Goal: Task Accomplishment & Management: Manage account settings

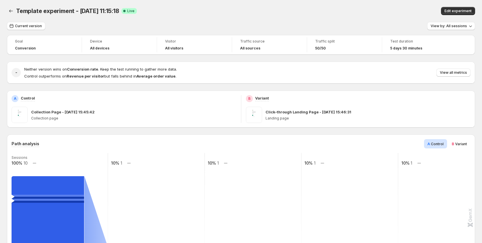
scroll to position [144, 0]
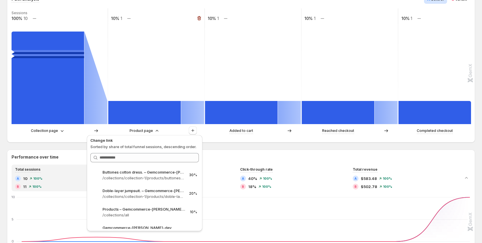
click at [154, 81] on rect at bounding box center [156, 66] width 97 height 116
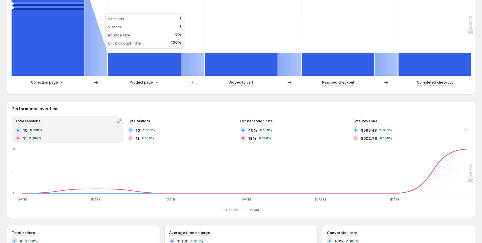
scroll to position [202, 0]
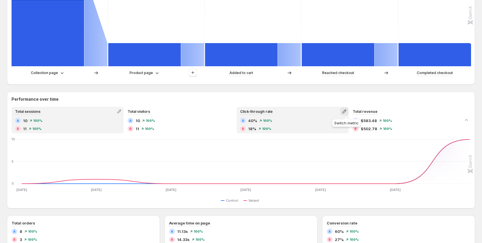
click at [347, 111] on icon "button" at bounding box center [345, 111] width 6 height 6
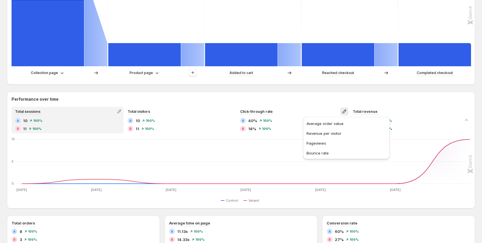
click at [329, 101] on h2 "Performance over time" at bounding box center [241, 99] width 459 height 6
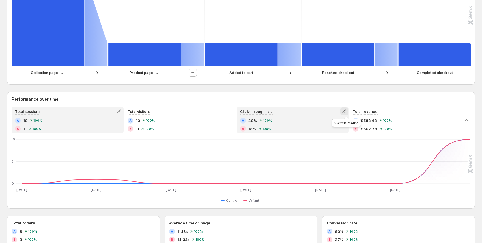
click at [345, 110] on icon "button" at bounding box center [345, 111] width 6 height 6
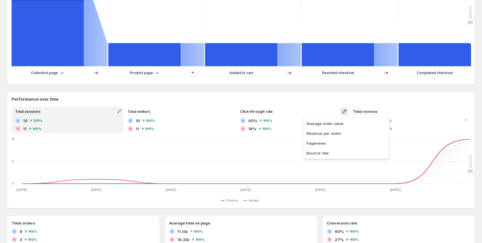
click at [312, 98] on h2 "Performance over time" at bounding box center [241, 99] width 459 height 6
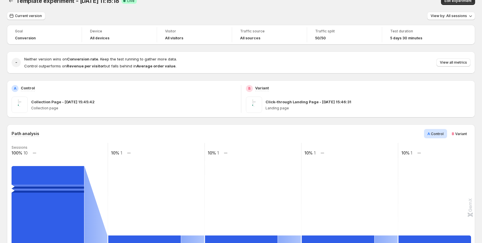
scroll to position [0, 0]
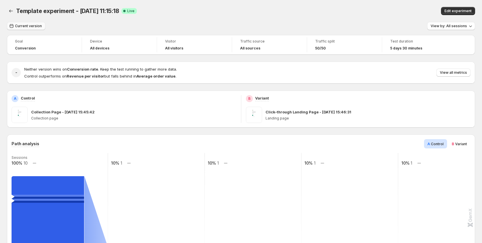
click at [27, 26] on span "Current version" at bounding box center [28, 26] width 27 height 5
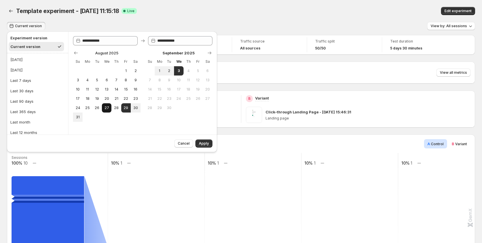
click at [108, 108] on span "27" at bounding box center [106, 107] width 5 height 5
type input "**********"
click at [179, 71] on span "3" at bounding box center [178, 70] width 5 height 5
type input "**********"
click at [208, 141] on button "Apply" at bounding box center [204, 143] width 17 height 8
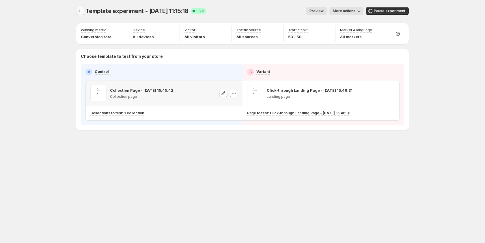
click at [82, 12] on icon "Experiments" at bounding box center [80, 11] width 6 height 6
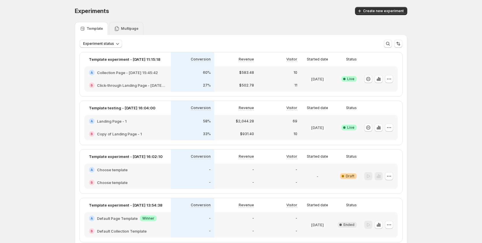
click at [124, 30] on p "Multipage" at bounding box center [130, 28] width 18 height 5
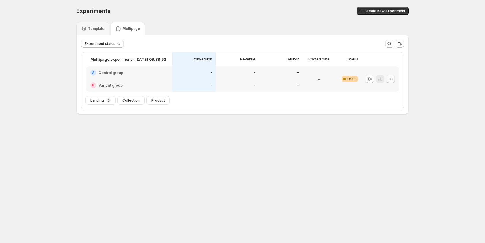
click at [391, 79] on icon "button" at bounding box center [391, 78] width 1 height 1
click at [383, 124] on button "Delete" at bounding box center [390, 120] width 39 height 9
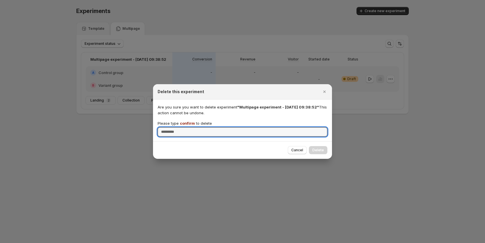
click at [186, 120] on p "Please type confirm to delete" at bounding box center [185, 123] width 54 height 6
click at [186, 127] on input "Please type confirm to delete" at bounding box center [243, 131] width 170 height 9
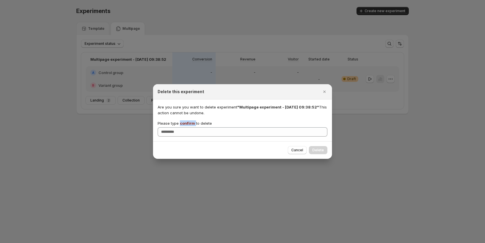
click at [186, 120] on p "Please type confirm to delete" at bounding box center [185, 123] width 54 height 6
click at [186, 127] on input "Please type confirm to delete" at bounding box center [243, 131] width 170 height 9
copy p "confirm"
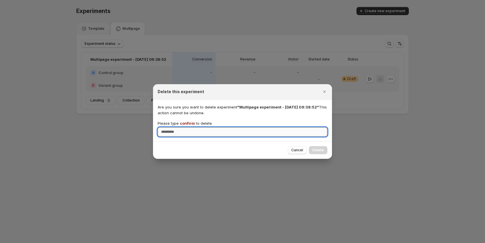
click at [207, 134] on input "Please type confirm to delete" at bounding box center [243, 131] width 170 height 9
paste input "*******"
type input "*******"
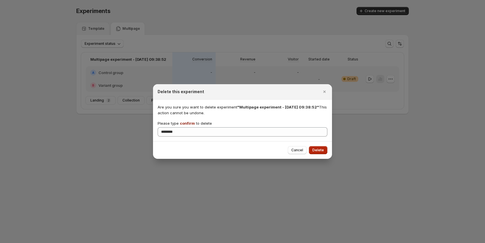
click at [320, 148] on span "Delete" at bounding box center [319, 150] width 12 height 5
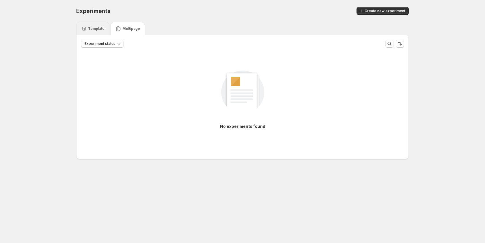
click at [88, 28] on p "Template" at bounding box center [96, 28] width 16 height 5
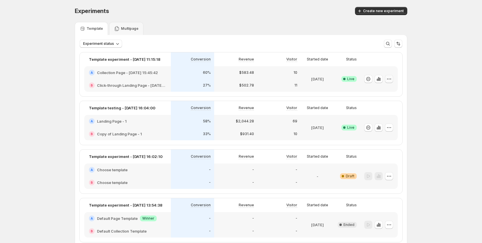
click at [391, 79] on icon "button" at bounding box center [389, 79] width 6 height 6
click at [382, 92] on span "Edit" at bounding box center [396, 91] width 60 height 6
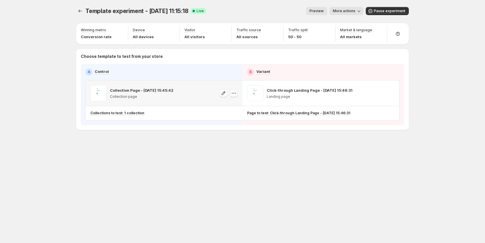
click at [233, 95] on icon "button" at bounding box center [234, 93] width 6 height 6
click at [396, 91] on div "Click-through Landing Page - Aug 28, 15:46:31 Landing page" at bounding box center [321, 92] width 157 height 25
click at [392, 92] on icon "button" at bounding box center [391, 93] width 6 height 6
click at [382, 122] on div "Copy ID" at bounding box center [396, 119] width 66 height 6
click at [392, 92] on icon "button" at bounding box center [391, 93] width 6 height 6
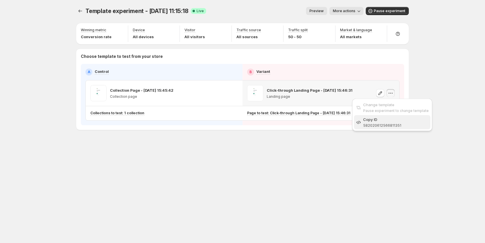
click at [380, 120] on div "Copy ID" at bounding box center [396, 119] width 66 height 6
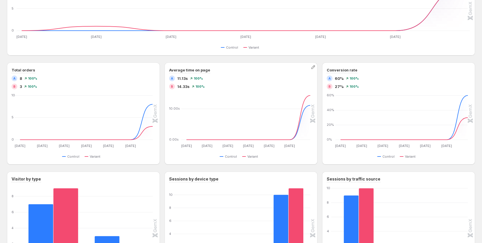
scroll to position [289, 0]
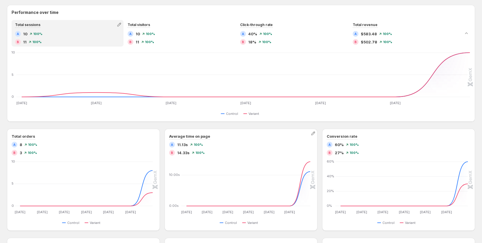
click at [182, 144] on span "11.13s" at bounding box center [182, 145] width 11 height 6
click at [253, 150] on div "B 14.33s 100%" at bounding box center [241, 153] width 144 height 6
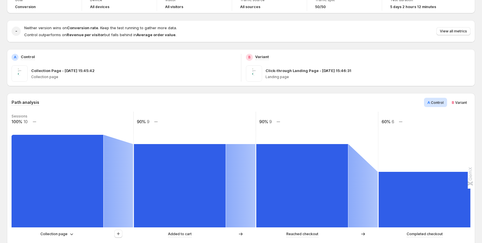
scroll to position [0, 0]
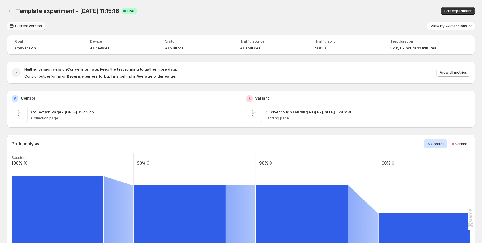
click at [18, 26] on span "Current version" at bounding box center [28, 26] width 27 height 5
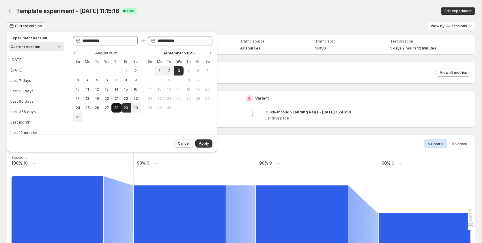
click at [116, 108] on span "28" at bounding box center [116, 107] width 5 height 5
type input "**********"
click at [181, 71] on button "3" at bounding box center [179, 70] width 10 height 9
type input "**********"
click at [206, 142] on span "Apply" at bounding box center [204, 143] width 10 height 5
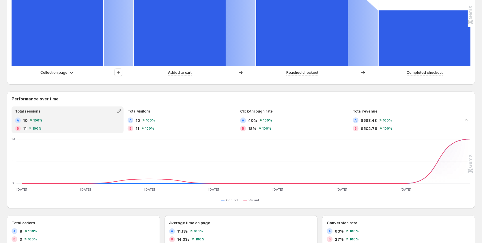
scroll to position [202, 0]
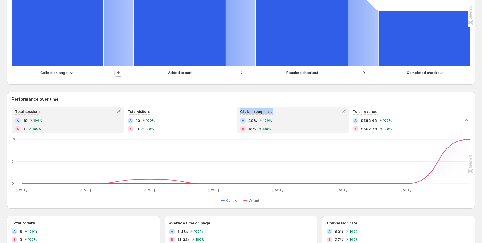
drag, startPoint x: 277, startPoint y: 110, endPoint x: 239, endPoint y: 111, distance: 38.4
click at [239, 111] on div "Click-through rate A 40% 100% B 18% 100%" at bounding box center [293, 120] width 112 height 27
copy span "Click-through rate"
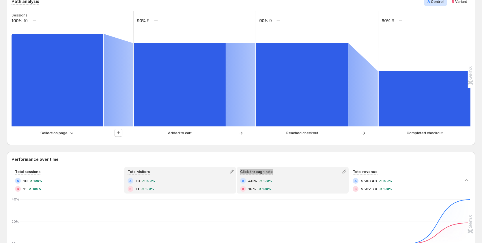
scroll to position [144, 0]
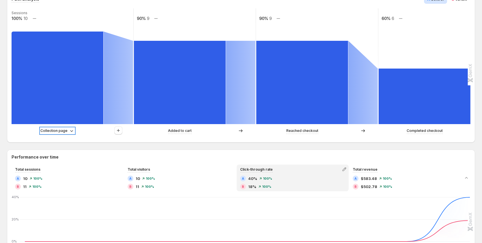
click at [62, 132] on p "Collection page" at bounding box center [53, 131] width 27 height 6
click at [117, 128] on icon "button" at bounding box center [119, 130] width 6 height 6
click at [119, 130] on icon "button" at bounding box center [119, 130] width 6 height 6
click at [116, 131] on icon "button" at bounding box center [119, 130] width 6 height 6
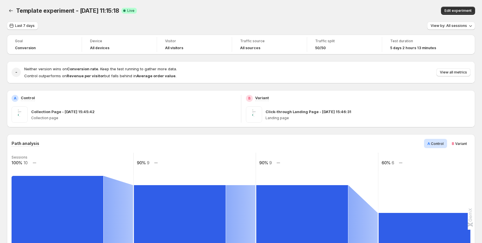
scroll to position [0, 0]
click at [200, 145] on div "Path analysis A Control B Variant" at bounding box center [241, 143] width 459 height 9
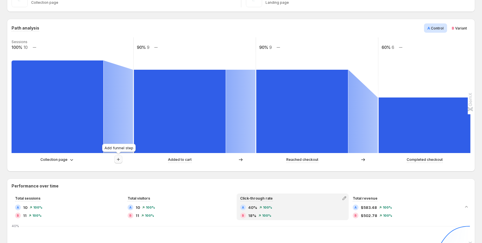
click at [118, 158] on icon "button" at bounding box center [119, 159] width 6 height 6
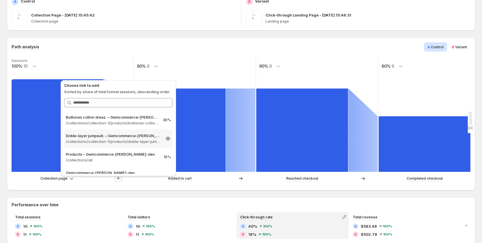
scroll to position [87, 0]
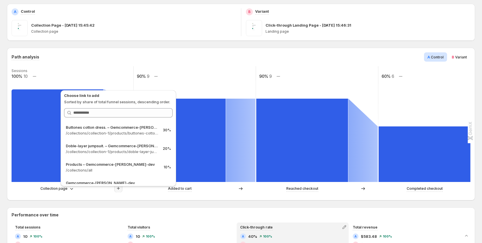
click at [226, 61] on div "Path analysis A Control B Variant" at bounding box center [241, 56] width 459 height 9
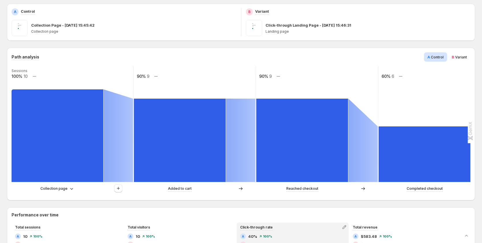
click at [471, 51] on div "Path analysis A Control B Variant Sessions 100% 10 90% 9 90% 9 60% 6 Collection…" at bounding box center [241, 124] width 469 height 153
drag, startPoint x: 462, startPoint y: 55, endPoint x: 452, endPoint y: 64, distance: 13.1
click at [462, 56] on span "Variant" at bounding box center [462, 57] width 12 height 4
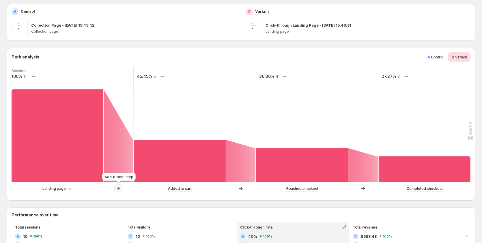
click at [118, 188] on icon "button" at bounding box center [119, 188] width 6 height 6
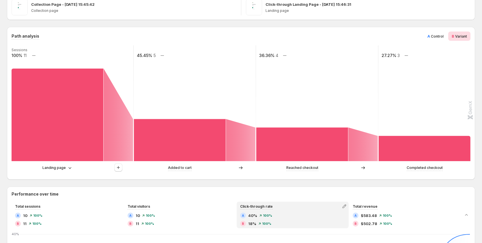
scroll to position [116, 0]
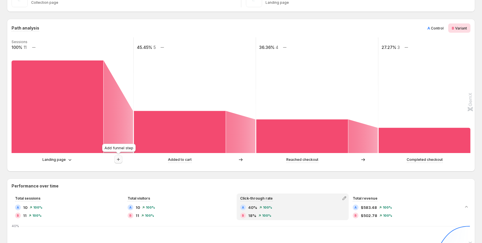
click at [119, 159] on icon "button" at bounding box center [119, 159] width 6 height 6
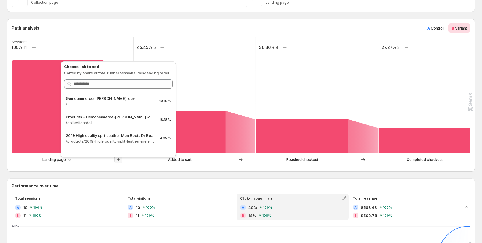
drag, startPoint x: 438, startPoint y: 29, endPoint x: 435, endPoint y: 32, distance: 4.5
click at [438, 29] on span "Control" at bounding box center [437, 28] width 13 height 4
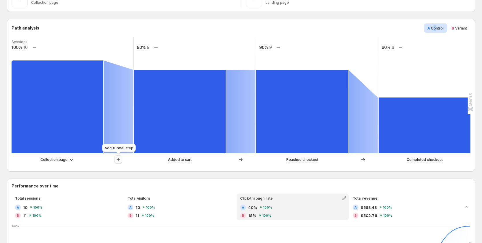
click at [120, 161] on icon "button" at bounding box center [119, 159] width 6 height 6
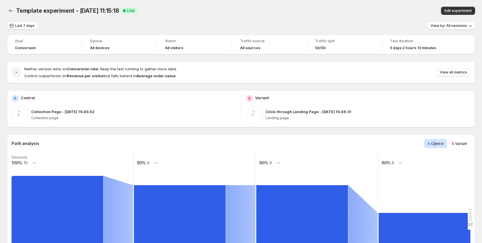
scroll to position [0, 0]
click at [25, 27] on span "Last 7 days" at bounding box center [25, 26] width 20 height 5
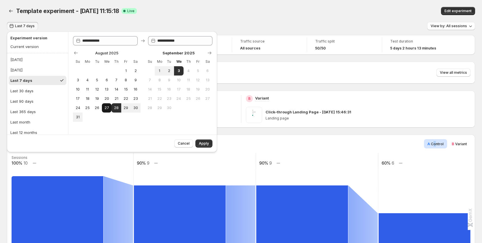
click at [104, 106] on span "27" at bounding box center [106, 107] width 5 height 5
type input "**********"
click at [178, 69] on span "3" at bounding box center [178, 70] width 5 height 5
type input "**********"
click at [206, 143] on span "Apply" at bounding box center [204, 143] width 10 height 5
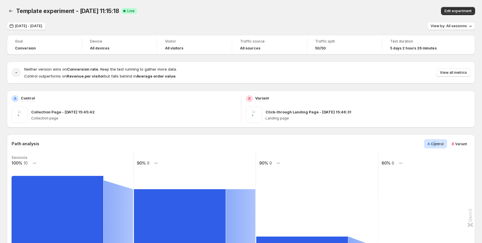
scroll to position [116, 0]
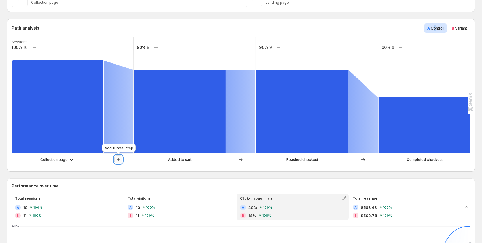
click at [117, 158] on icon "button" at bounding box center [119, 159] width 6 height 6
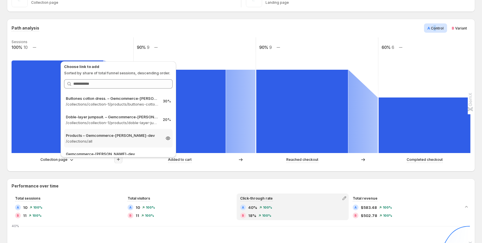
scroll to position [29, 0]
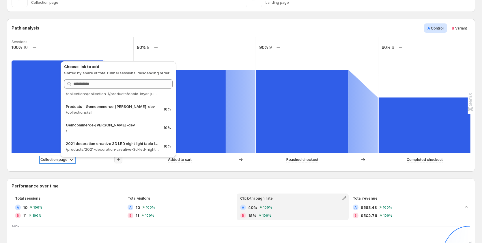
click at [63, 159] on p "Collection page" at bounding box center [53, 160] width 27 height 6
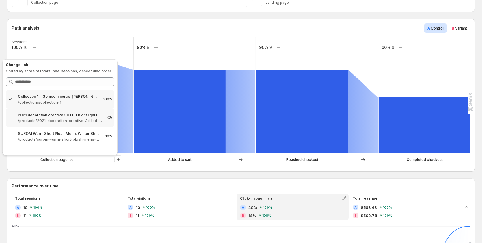
click at [66, 111] on div "2021 decoration creative 3D LED night light table lamp children bedroo – Gemcom…" at bounding box center [60, 117] width 109 height 18
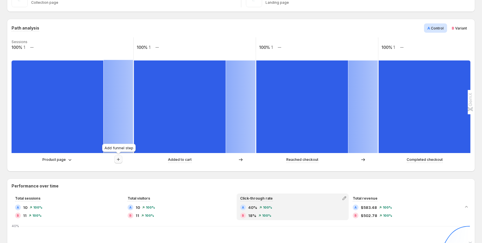
click at [121, 158] on icon "button" at bounding box center [119, 159] width 6 height 6
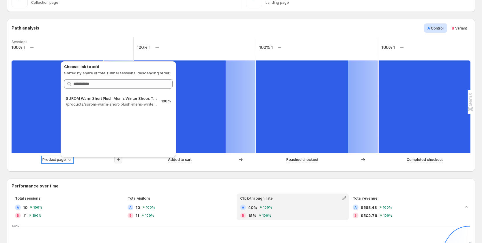
click at [71, 159] on icon at bounding box center [70, 160] width 6 height 6
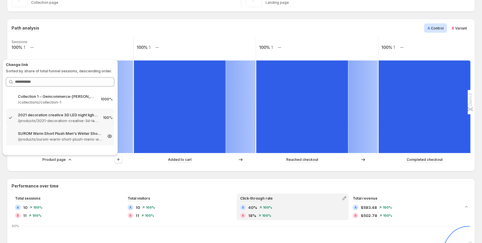
click at [67, 139] on p "/products/surom-warm-short-plush-mens-winter-shoes-thick-bottom-waterproof-ankl…" at bounding box center [60, 139] width 84 height 6
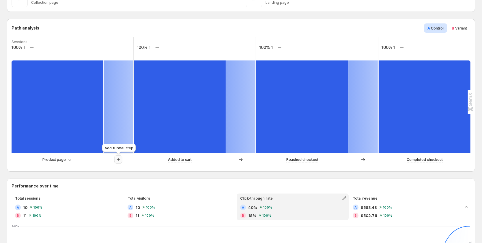
click at [121, 160] on icon "button" at bounding box center [119, 159] width 6 height 6
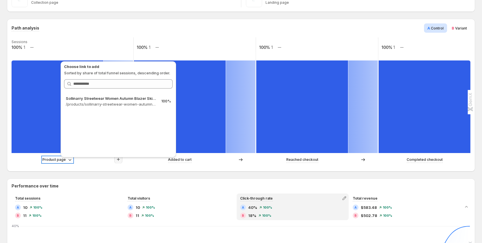
click at [62, 159] on p "Product page" at bounding box center [53, 160] width 23 height 6
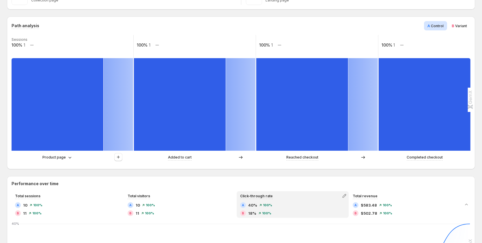
scroll to position [144, 0]
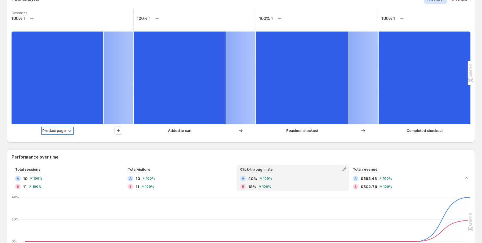
click at [64, 129] on p "Product page" at bounding box center [53, 131] width 23 height 6
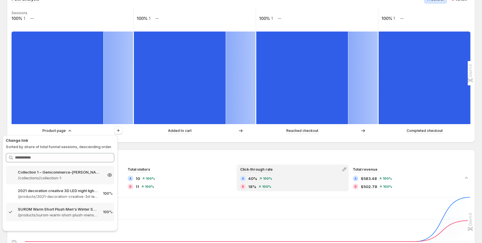
click at [59, 172] on p "Collection 1 – Gemcommerce-sandy-dev" at bounding box center [60, 172] width 84 height 6
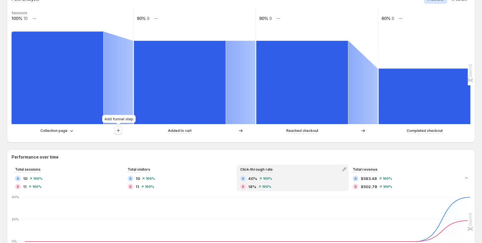
click at [117, 131] on icon "button" at bounding box center [119, 130] width 6 height 6
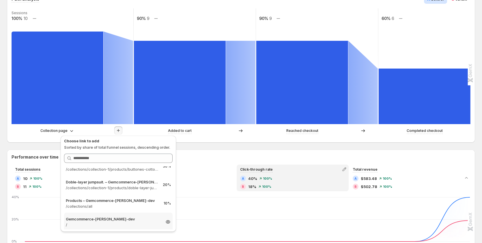
scroll to position [0, 0]
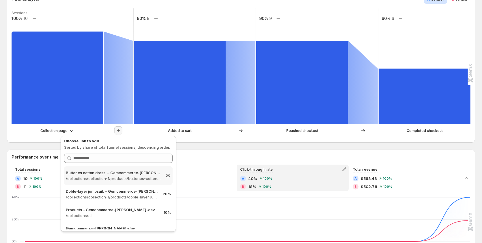
click at [121, 172] on p "Buttones cotton dress. – Gemcommerce-sandy-dev" at bounding box center [113, 173] width 95 height 6
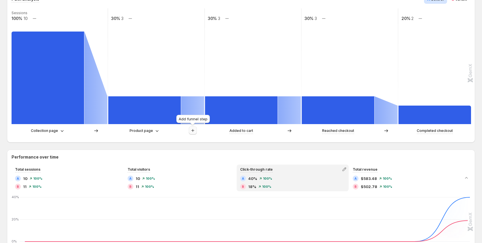
click at [191, 130] on icon "button" at bounding box center [193, 130] width 6 height 6
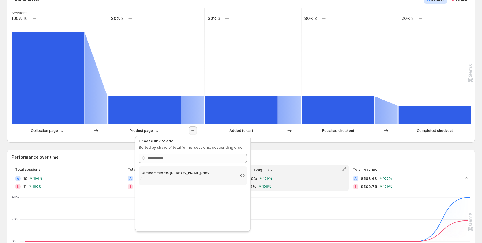
click at [196, 178] on p "/" at bounding box center [187, 178] width 95 height 6
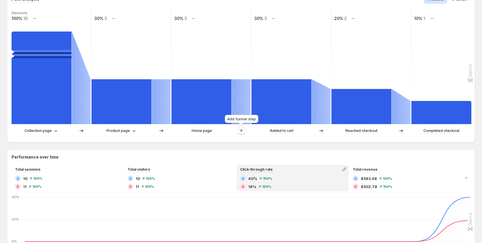
click at [244, 132] on icon "button" at bounding box center [242, 130] width 6 height 6
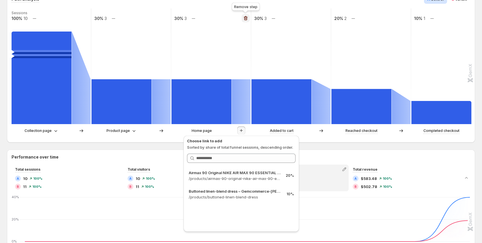
click at [245, 18] on icon "button" at bounding box center [246, 18] width 4 height 4
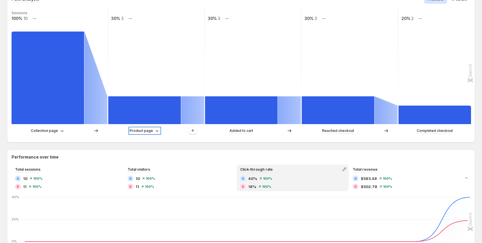
click at [147, 130] on p "Product page" at bounding box center [141, 131] width 23 height 6
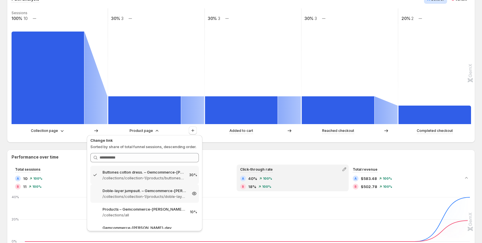
click at [155, 191] on p "Doble-layer jumpsuit. – Gemcommerce-sandy-dev" at bounding box center [145, 190] width 84 height 6
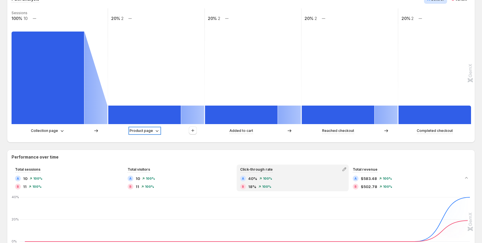
click at [153, 130] on div "Product page" at bounding box center [145, 131] width 30 height 6
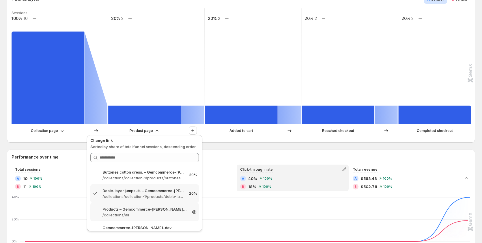
click at [147, 213] on p "/collections/all" at bounding box center [145, 215] width 84 height 6
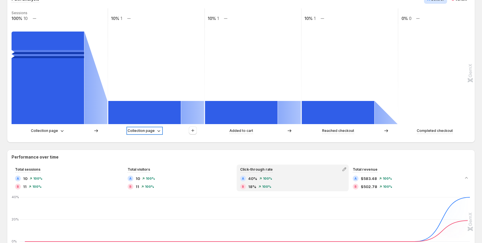
click at [149, 132] on p "Collection page" at bounding box center [141, 131] width 27 height 6
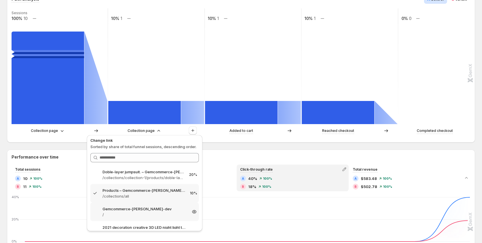
scroll to position [29, 0]
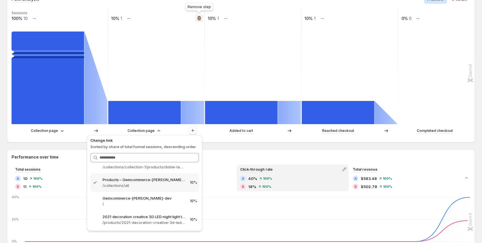
click at [200, 19] on icon "button" at bounding box center [199, 18] width 6 height 6
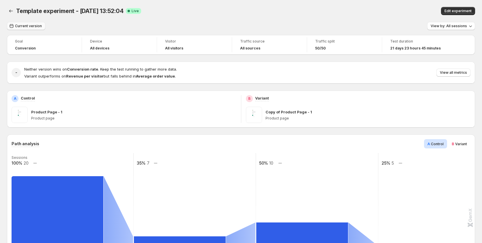
click at [33, 24] on span "Current version" at bounding box center [28, 26] width 27 height 5
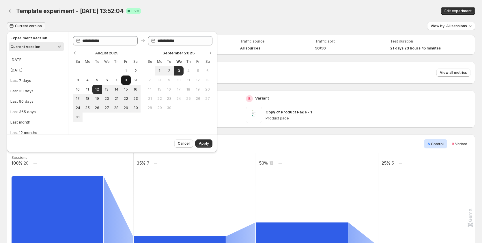
click at [128, 82] on span "8" at bounding box center [126, 80] width 5 height 5
type input "**********"
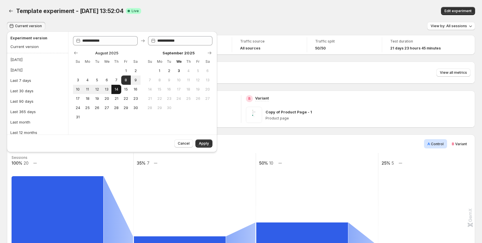
click at [117, 89] on span "14" at bounding box center [116, 89] width 5 height 5
type input "**********"
click at [200, 143] on span "Apply" at bounding box center [204, 143] width 10 height 5
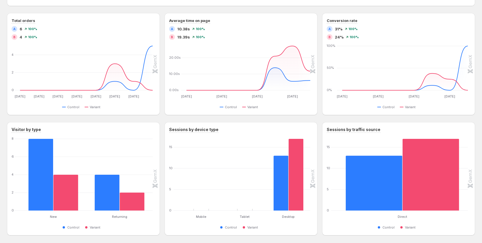
scroll to position [428, 0]
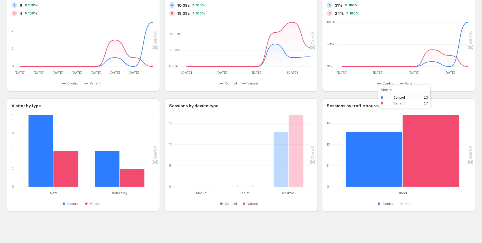
click at [367, 150] on rect "Control 13" at bounding box center [374, 152] width 57 height 69
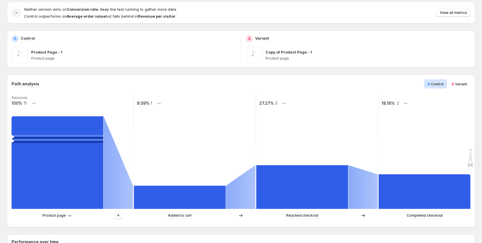
scroll to position [0, 0]
